Goal: Contribute content: Add original content to the website for others to see

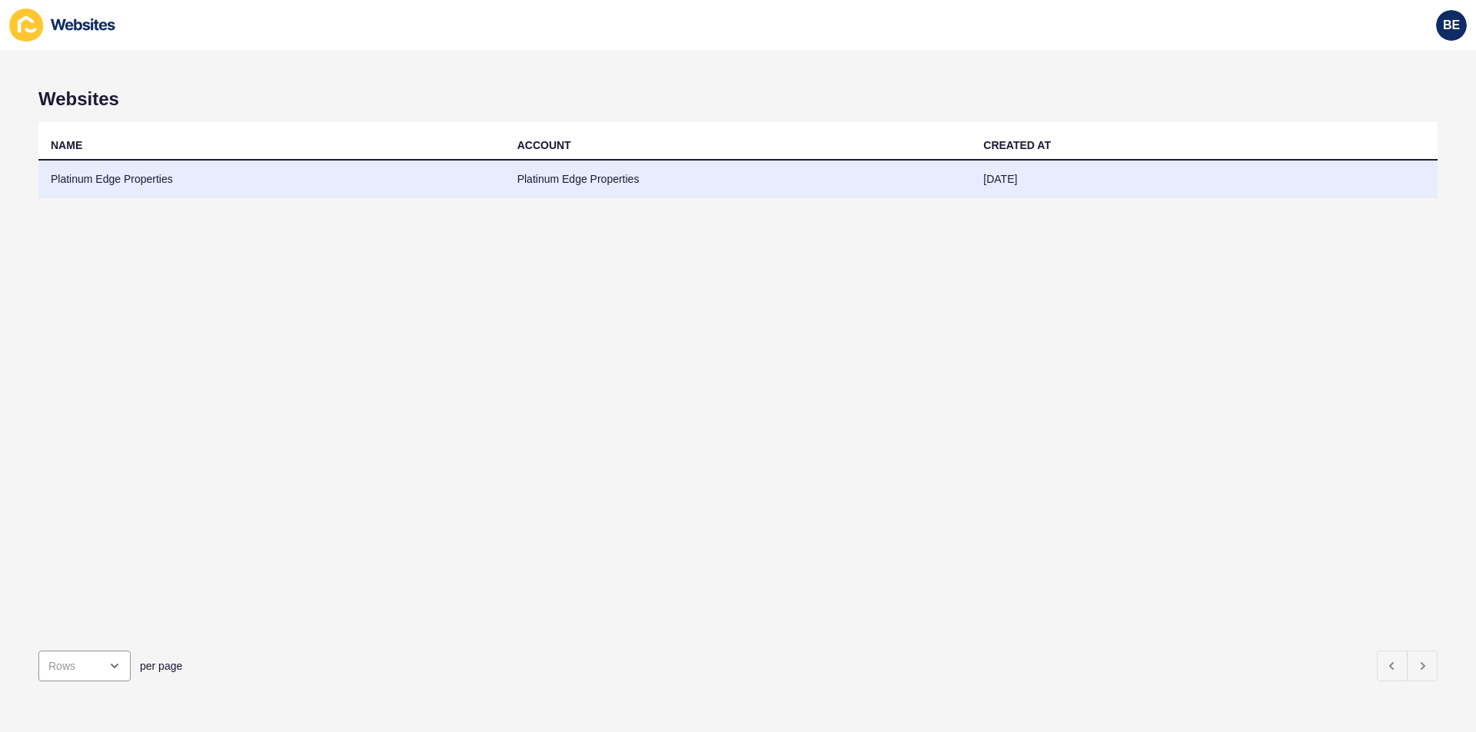
click at [537, 173] on td "Platinum Edge Properties" at bounding box center [738, 180] width 467 height 38
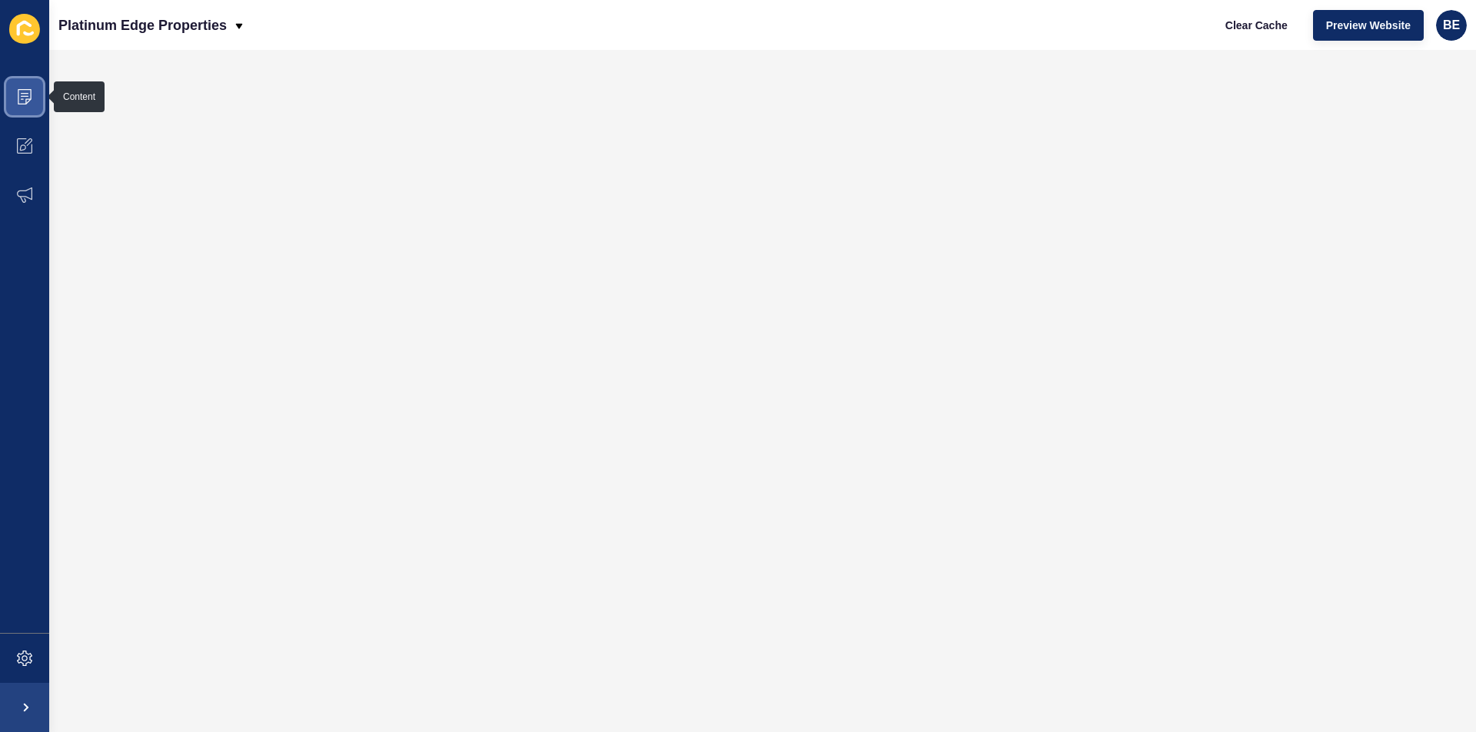
click at [32, 103] on icon at bounding box center [24, 96] width 15 height 15
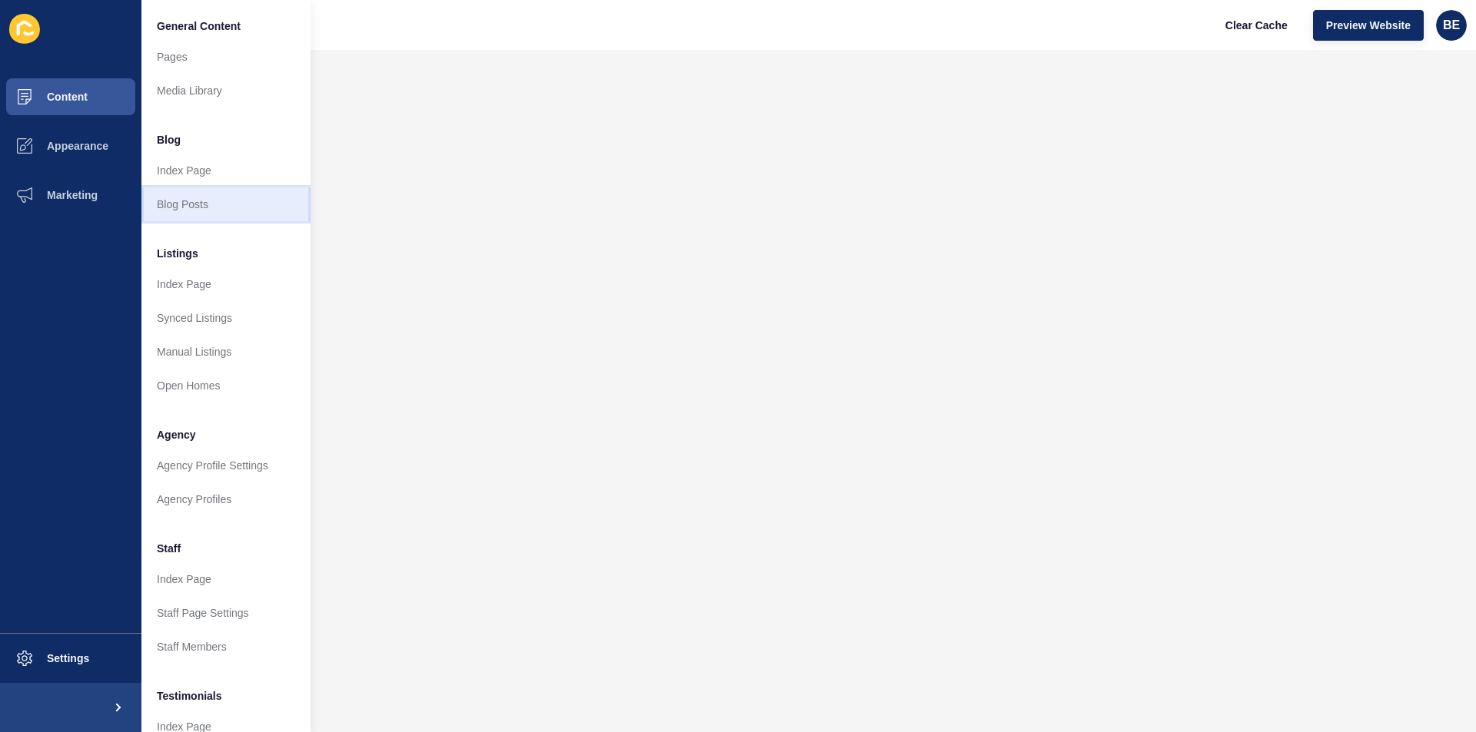
click at [198, 207] on link "Blog Posts" at bounding box center [225, 205] width 169 height 34
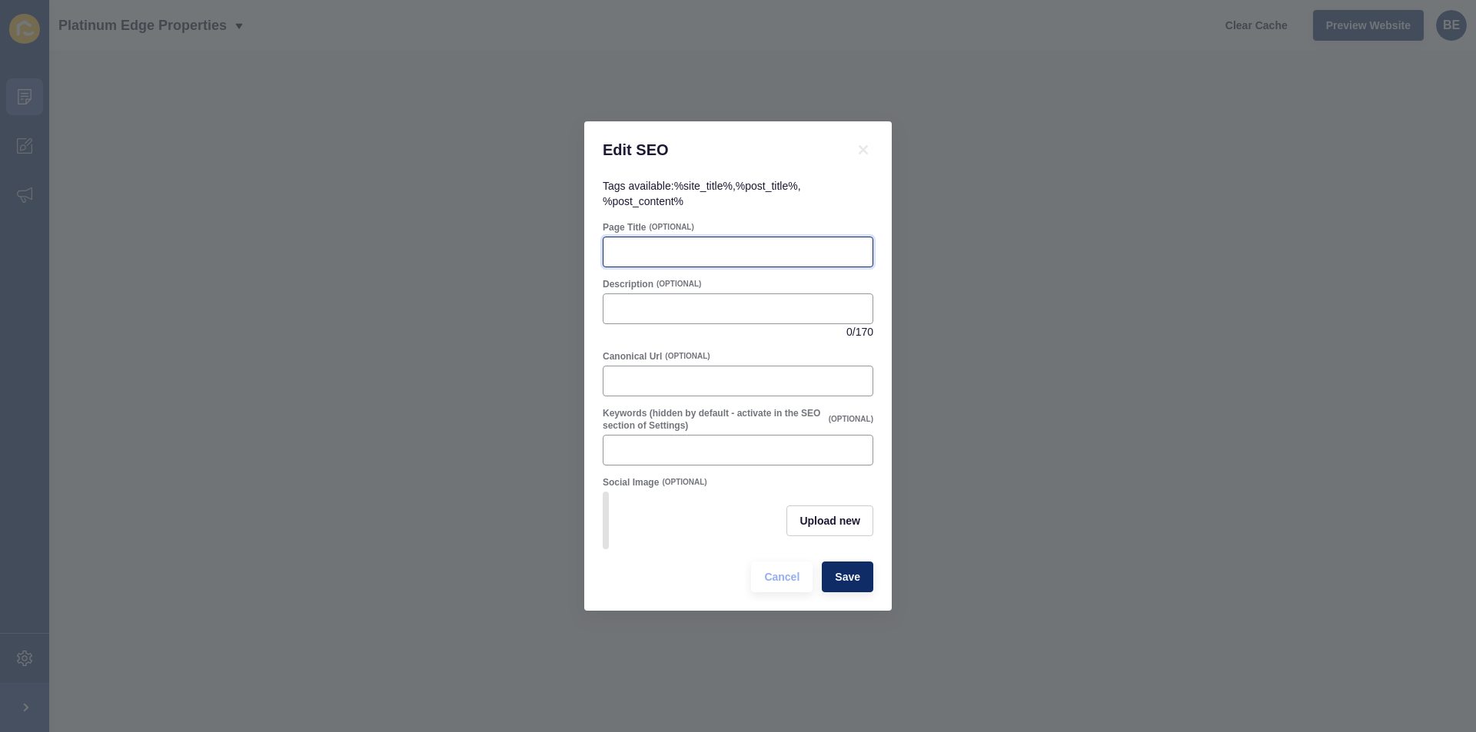
click at [651, 244] on input "Page Title" at bounding box center [738, 251] width 251 height 15
type input "Why List with Platinum Edge Properties"
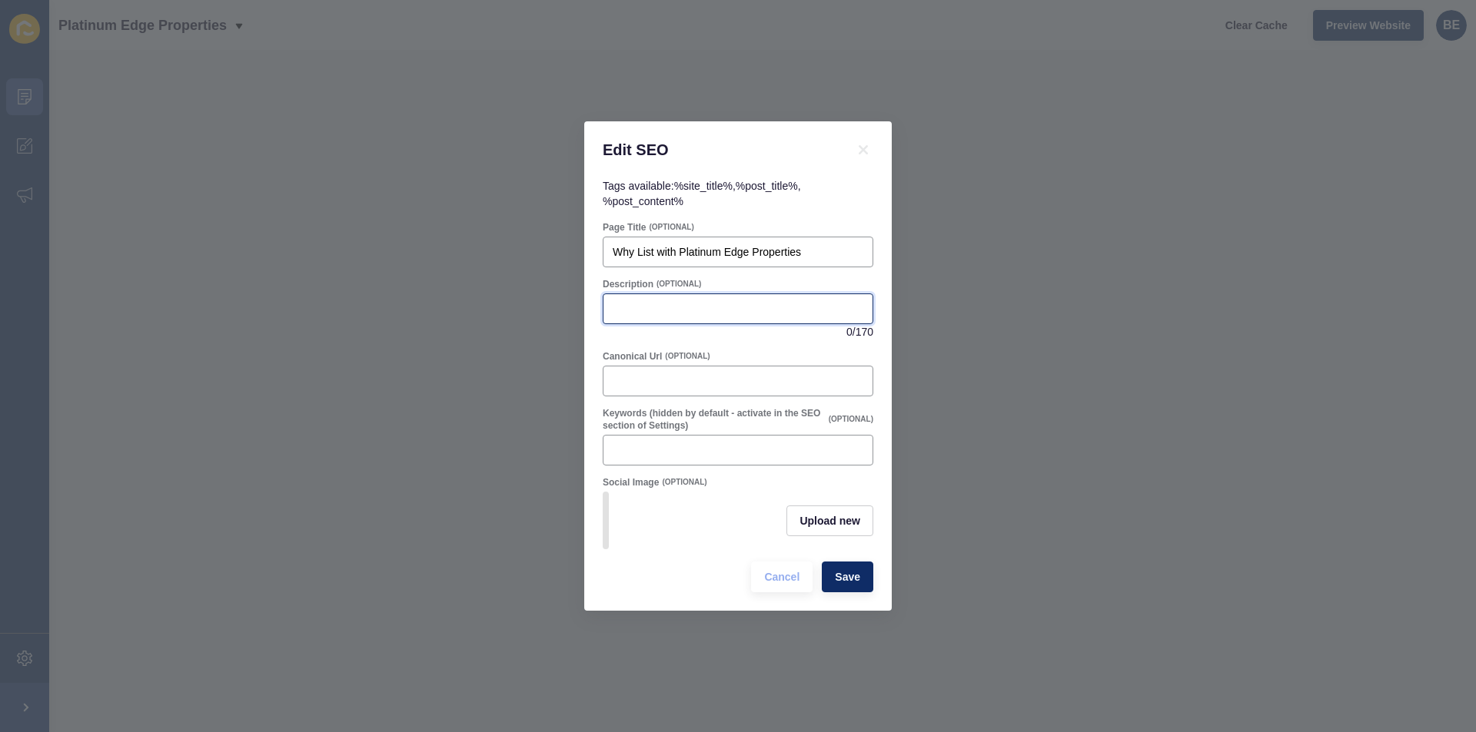
click at [678, 307] on input "Description" at bounding box center [738, 308] width 251 height 15
click at [670, 294] on div at bounding box center [738, 309] width 271 height 31
paste input "Choosing the right real estate agent can mean the difference between a stressfu…"
type input "Choosing the right real estate agent can mean the difference between a stressfu…"
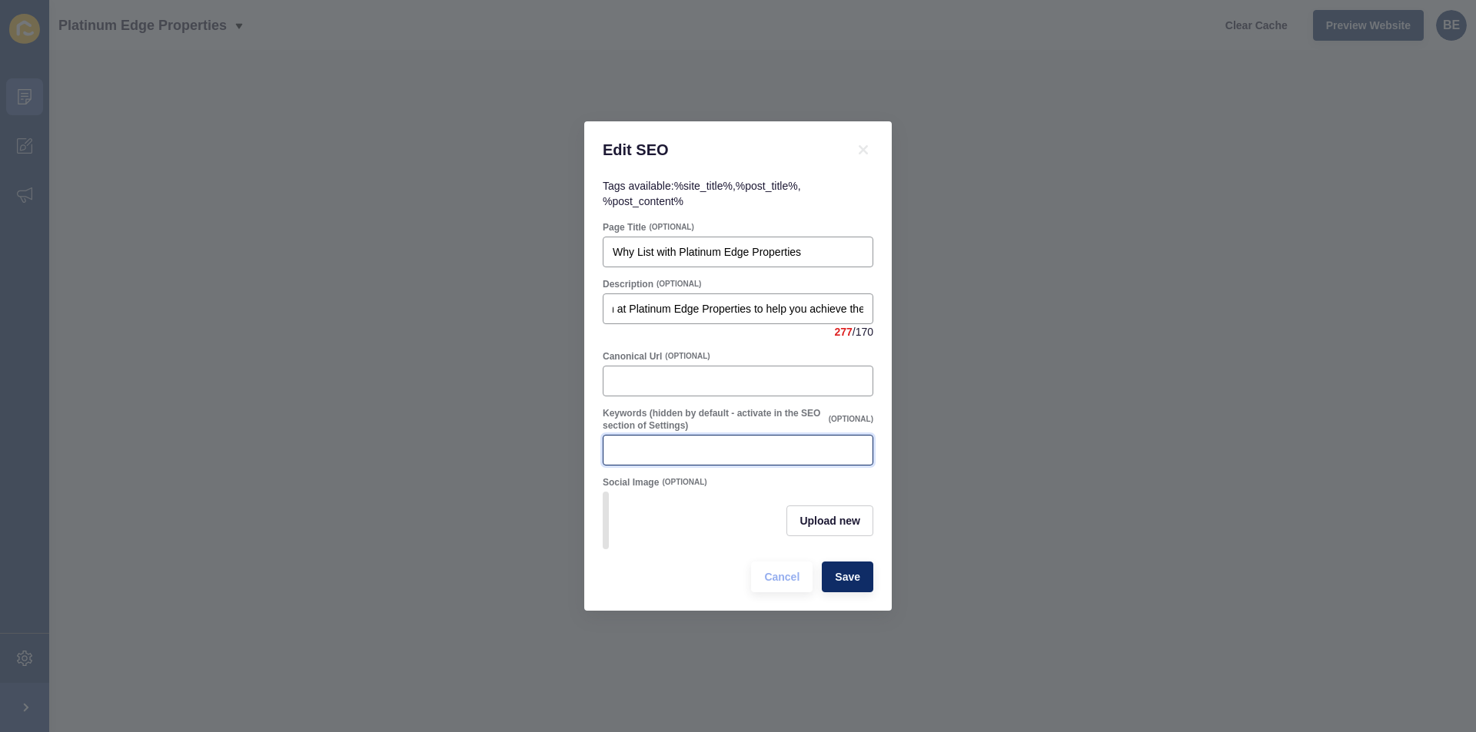
click at [644, 443] on input "Keywords (hidden by default - activate in the SEO section of Settings)" at bounding box center [738, 450] width 251 height 15
click at [664, 446] on input "Keywords (hidden by default - activate in the SEO section of Settings)" at bounding box center [738, 450] width 251 height 15
paste input "Platinum Edge Properties Beaudesert Sell my home Beaudesert Real estate agent B…"
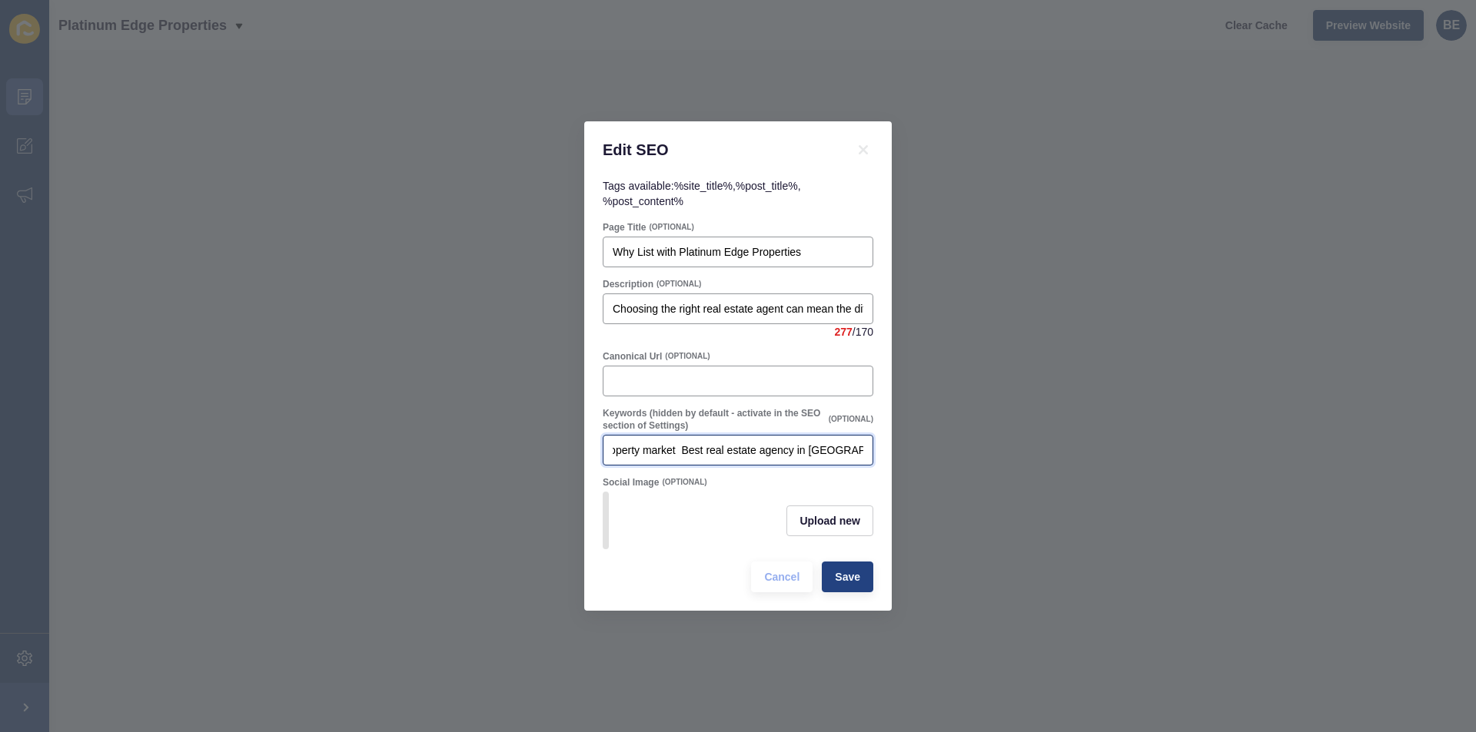
type input "Platinum Edge Properties Beaudesert Sell my home Beaudesert Real estate agent B…"
click at [863, 586] on button "Save" at bounding box center [847, 577] width 51 height 31
